Goal: Task Accomplishment & Management: Use online tool/utility

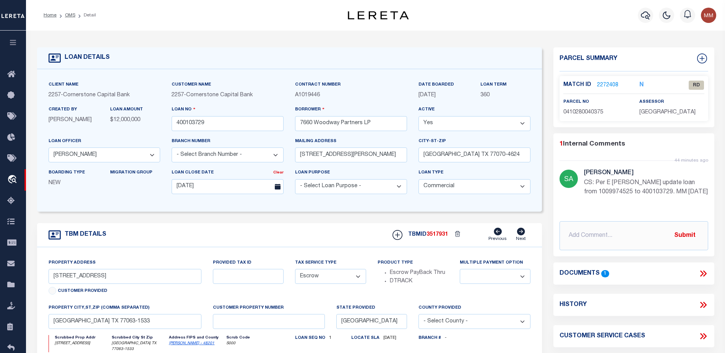
select select "64490"
select select "20"
select select "Escrow"
click at [13, 71] on icon at bounding box center [13, 75] width 12 height 10
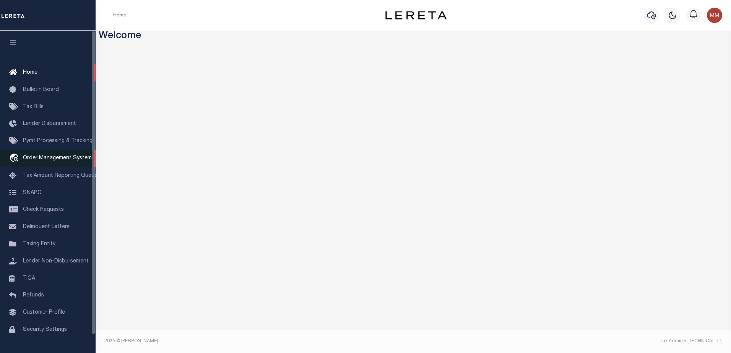
click at [55, 158] on span "Order Management System" at bounding box center [57, 158] width 69 height 5
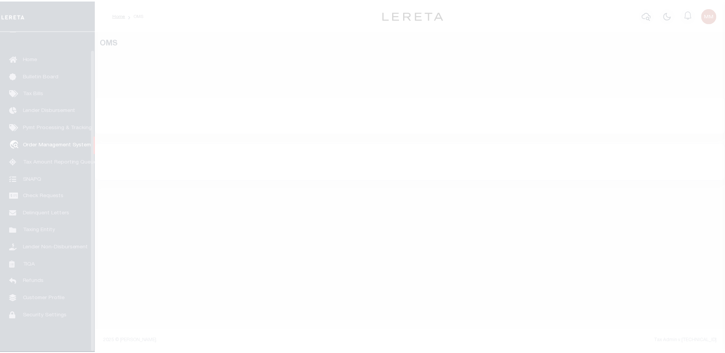
scroll to position [19, 0]
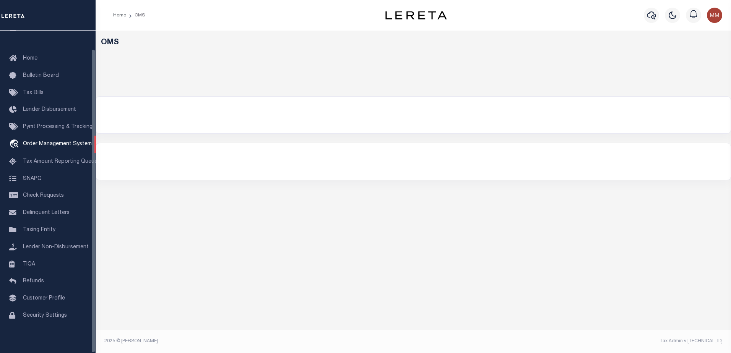
select select "200"
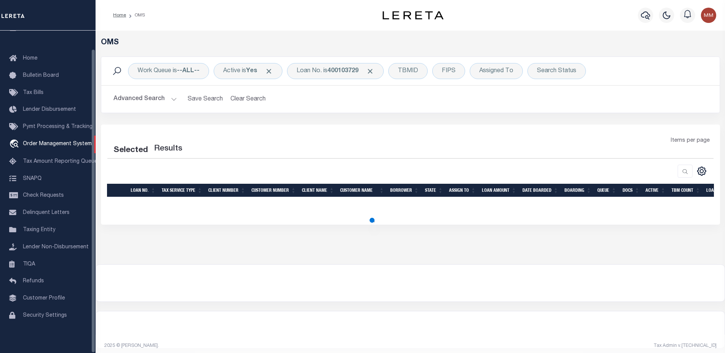
select select "200"
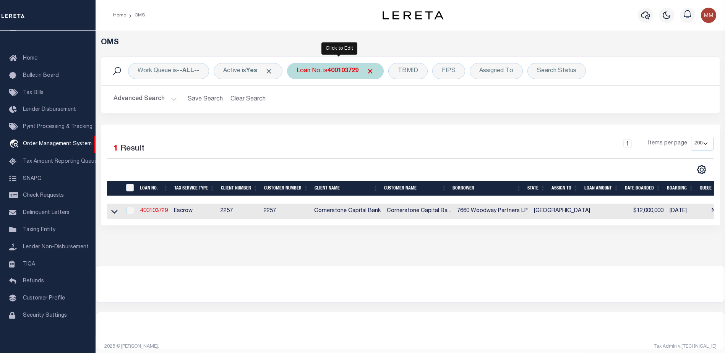
click at [340, 70] on b "400103729" at bounding box center [343, 71] width 31 height 6
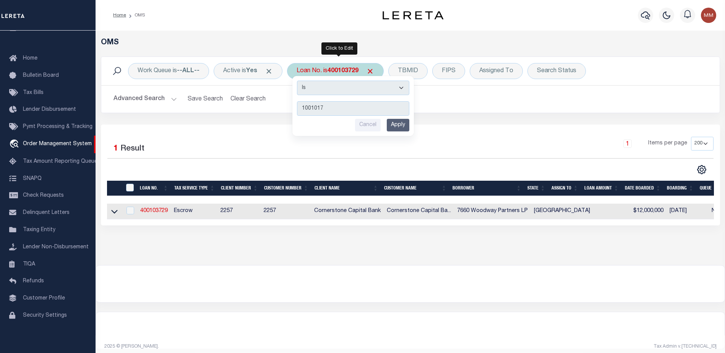
type input "10010174"
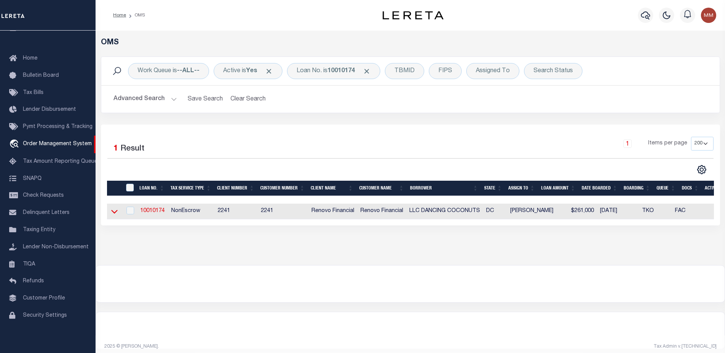
click at [117, 211] on icon at bounding box center [114, 212] width 7 height 8
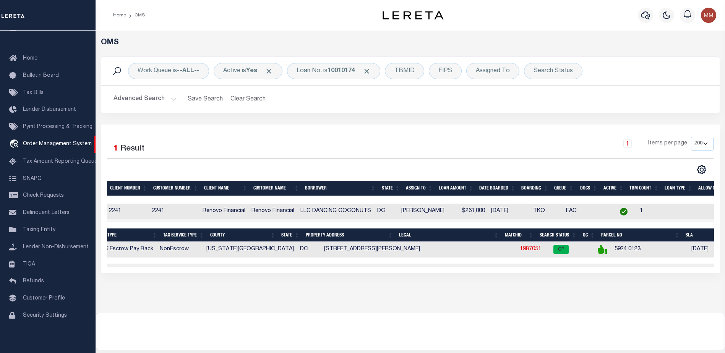
scroll to position [0, 143]
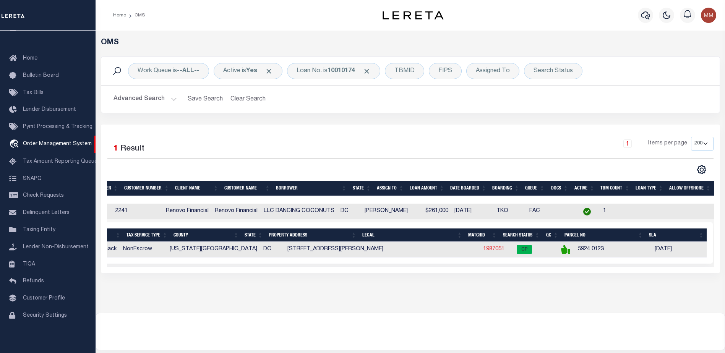
click at [483, 250] on link "1987051" at bounding box center [493, 249] width 21 height 5
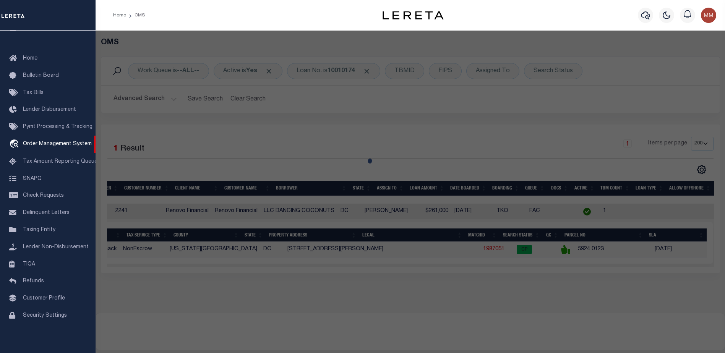
checkbox input "false"
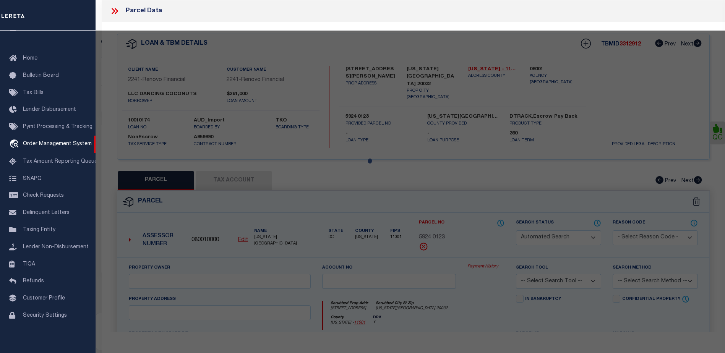
select select "CP"
type input "DANCING COCONUTS LLC"
select select "AGW"
select select
type input "[STREET_ADDRESS]"
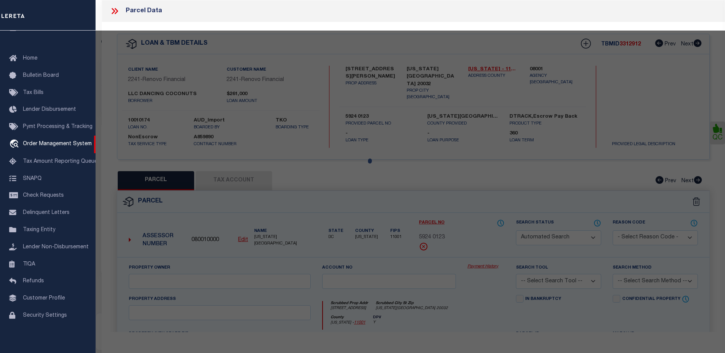
checkbox input "false"
type input "[US_STATE][GEOGRAPHIC_DATA] 20032"
type textarea "Tax ID Formatting"
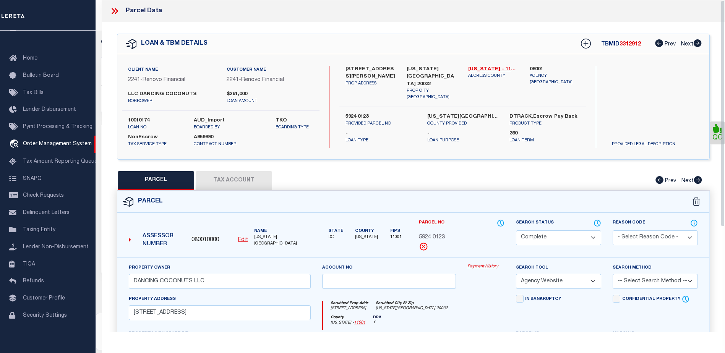
click at [476, 265] on link "Payment History" at bounding box center [486, 267] width 37 height 7
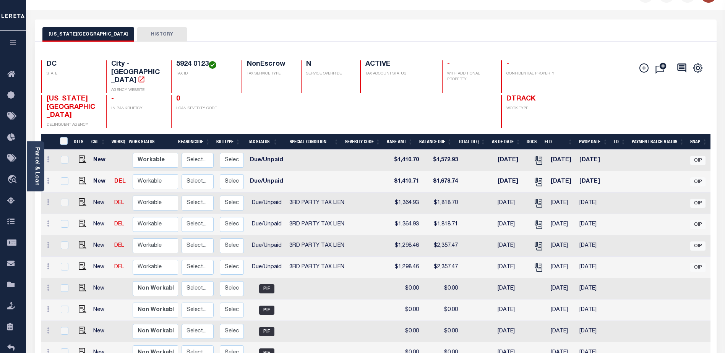
scroll to position [3, 0]
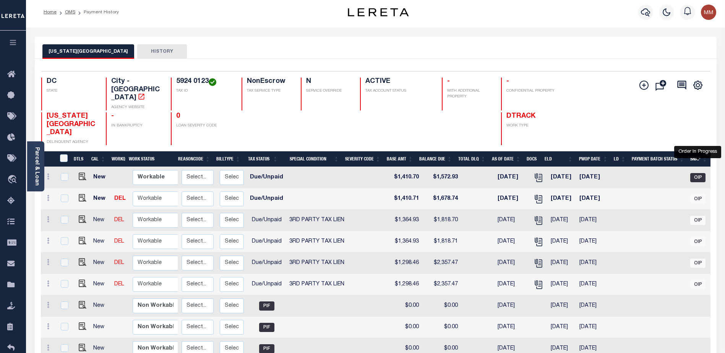
click at [693, 173] on span "OIP" at bounding box center [698, 177] width 15 height 9
checkbox input "true"
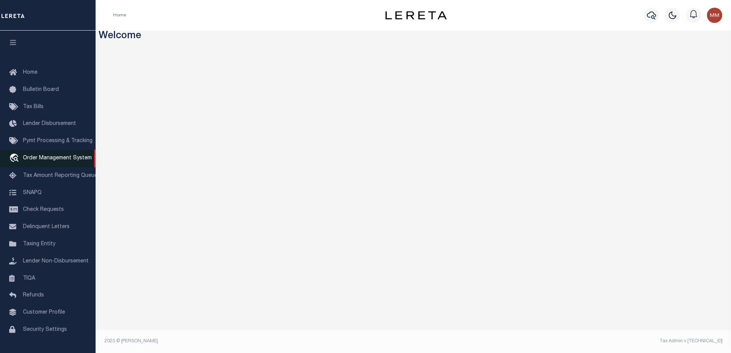
click at [49, 156] on link "travel_explore Order Management System" at bounding box center [48, 159] width 96 height 18
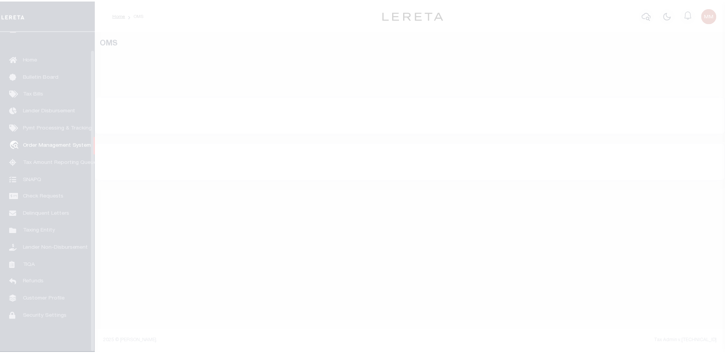
scroll to position [19, 0]
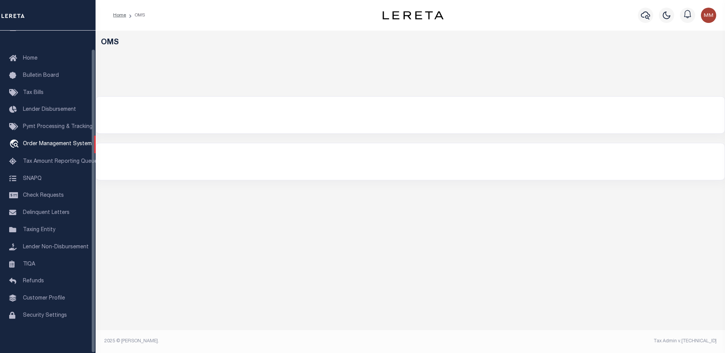
select select "200"
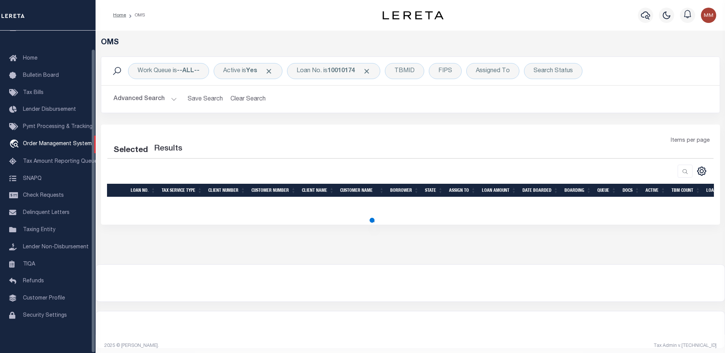
select select "200"
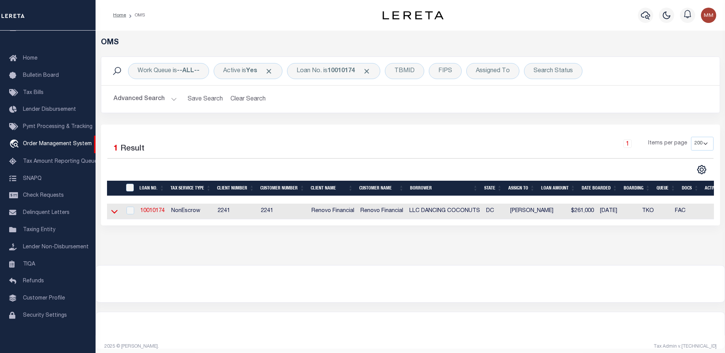
click at [115, 210] on icon at bounding box center [114, 212] width 7 height 8
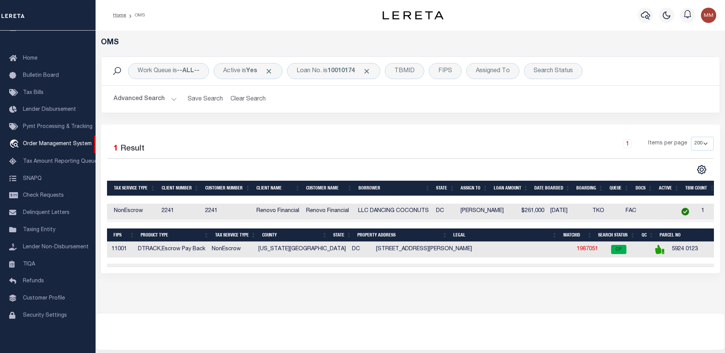
scroll to position [0, 59]
click at [611, 251] on span "CP" at bounding box center [618, 249] width 15 height 9
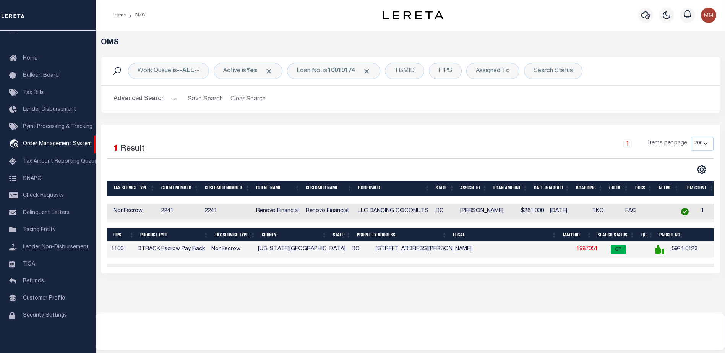
click at [579, 250] on link "1987051" at bounding box center [587, 249] width 21 height 5
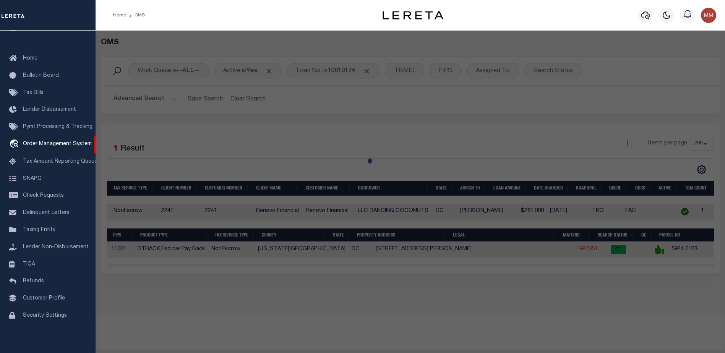
checkbox input "false"
select select "CP"
type input "DANCING COCONUTS LLC"
select select "AGW"
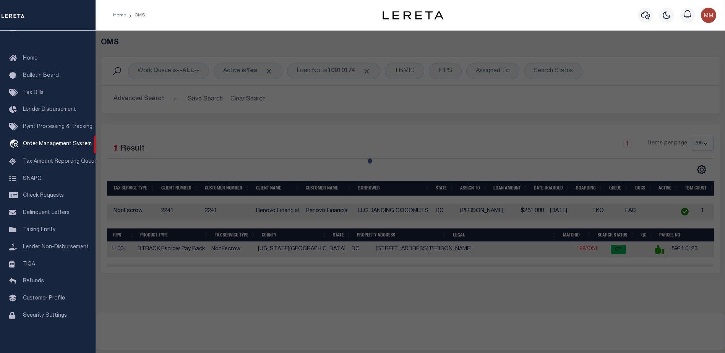
select select
type input "[STREET_ADDRESS]"
checkbox input "false"
type input "[US_STATE][GEOGRAPHIC_DATA] 20032"
type textarea "Tax ID Formatting"
